Goal: Task Accomplishment & Management: Complete application form

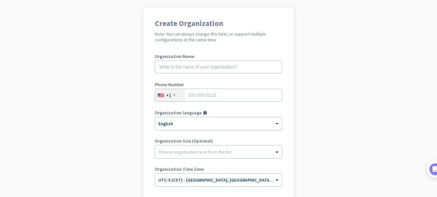
scroll to position [40, 0]
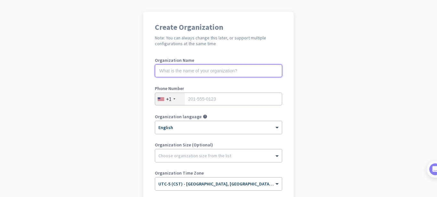
click at [164, 71] on input "text" at bounding box center [218, 70] width 127 height 13
type input "[PERSON_NAME]"
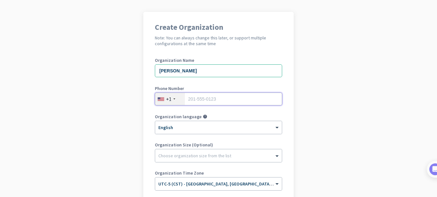
click at [196, 100] on input "tel" at bounding box center [218, 99] width 127 height 13
click at [195, 93] on input "850" at bounding box center [218, 99] width 127 height 13
click at [196, 93] on input "850" at bounding box center [218, 99] width 127 height 13
type input "8504632250"
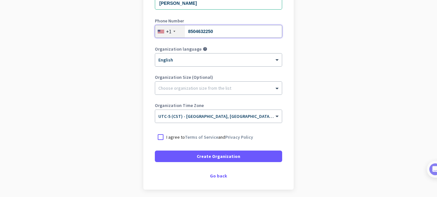
scroll to position [110, 0]
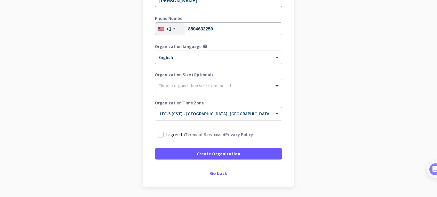
click at [158, 135] on div at bounding box center [161, 135] width 12 height 12
click at [190, 156] on span at bounding box center [218, 153] width 127 height 15
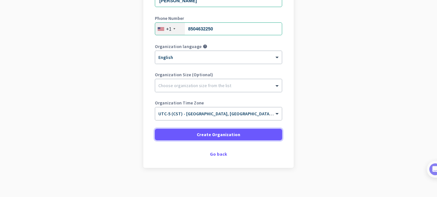
click at [183, 133] on span at bounding box center [218, 134] width 127 height 15
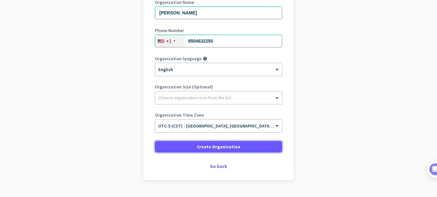
scroll to position [97, 0]
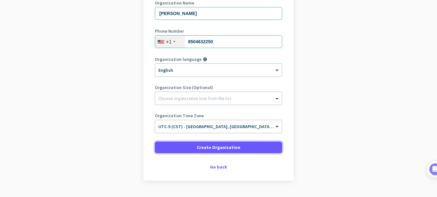
click at [177, 147] on span at bounding box center [218, 147] width 127 height 15
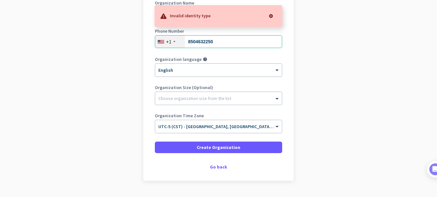
click at [80, 76] on app-onboarding-organization "Create Organization Note: You can always change this later, or support multiple…" at bounding box center [218, 84] width 437 height 258
click at [221, 40] on input "8504632250" at bounding box center [218, 41] width 127 height 13
